Goal: Task Accomplishment & Management: Manage account settings

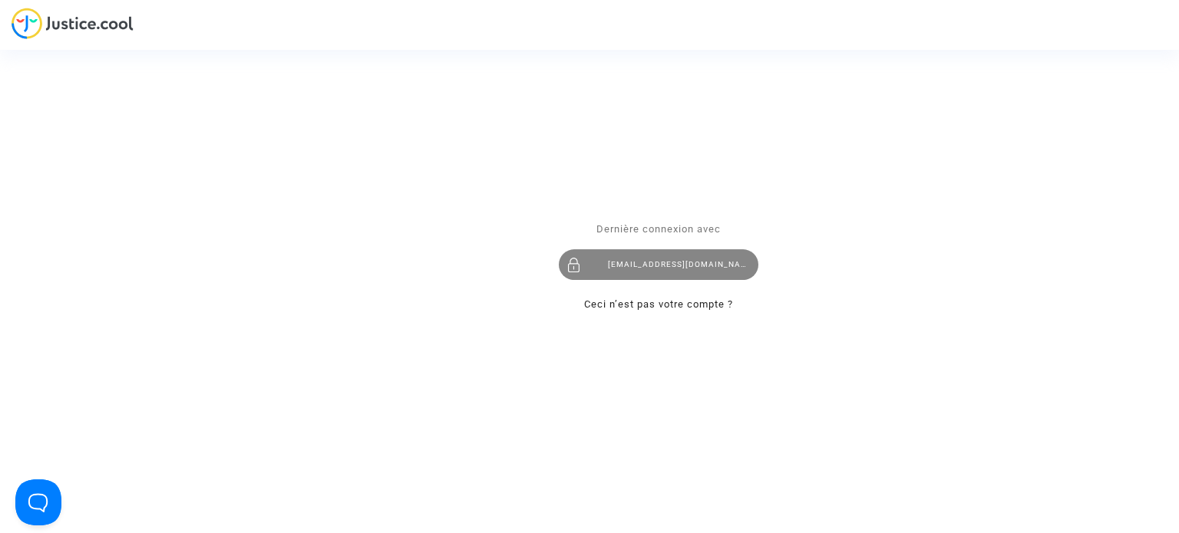
click at [654, 265] on div "[EMAIL_ADDRESS][DOMAIN_NAME]" at bounding box center [659, 264] width 200 height 31
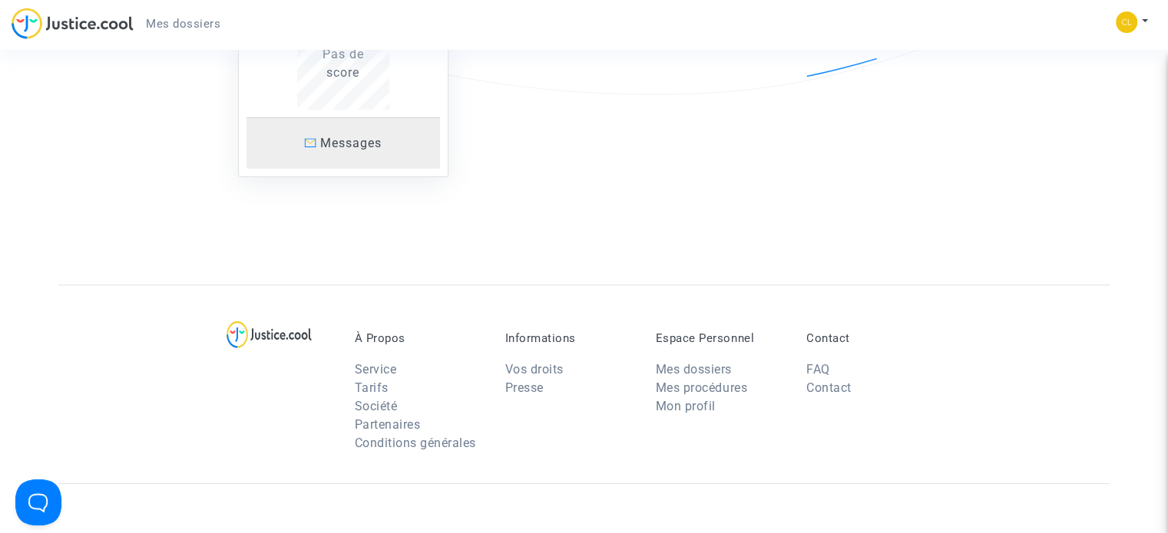
click at [356, 154] on link "Messages" at bounding box center [342, 142] width 193 height 51
